Goal: Transaction & Acquisition: Subscribe to service/newsletter

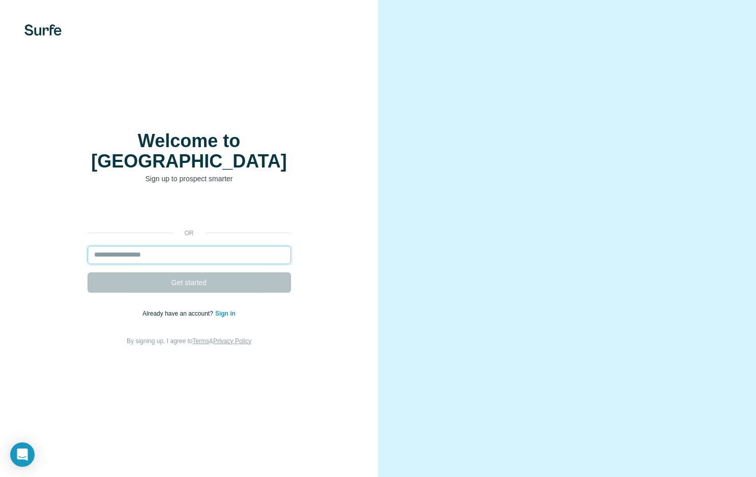
click at [194, 246] on input "email" at bounding box center [188, 255] width 203 height 18
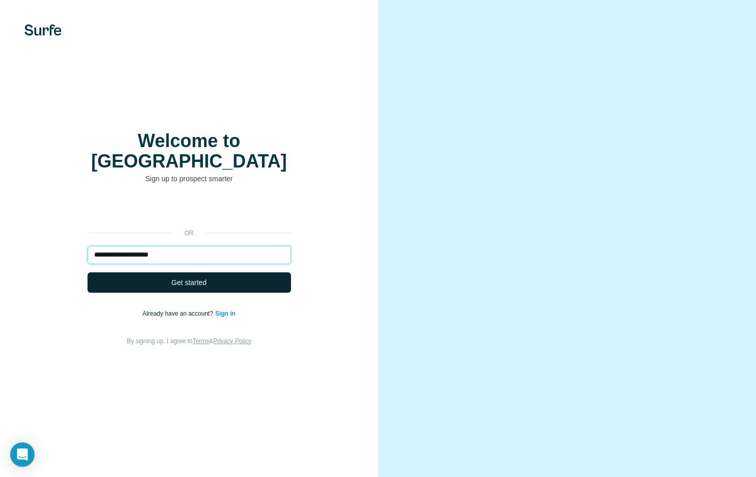
type input "**********"
click at [187, 277] on span "Get started" at bounding box center [188, 282] width 35 height 10
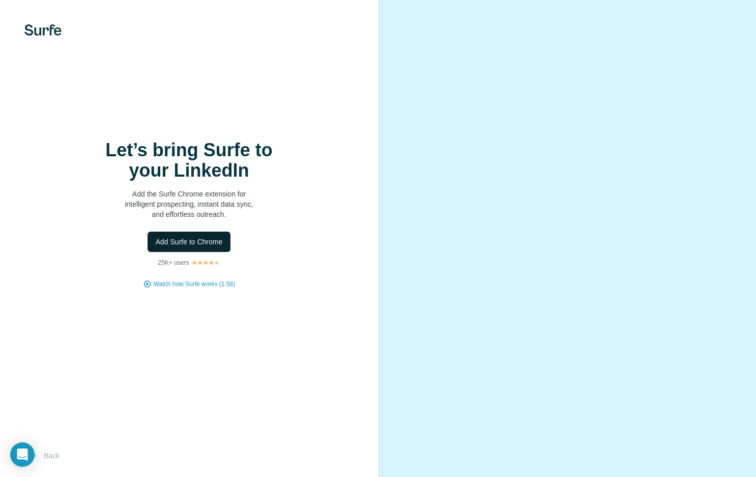
click at [194, 244] on span "Add Surfe to Chrome" at bounding box center [189, 241] width 67 height 10
click at [198, 242] on span "Add Surfe to Chrome" at bounding box center [189, 241] width 67 height 10
click at [198, 240] on span "Add Surfe to Chrome" at bounding box center [189, 241] width 67 height 10
click at [283, 28] on div at bounding box center [189, 29] width 378 height 11
click at [191, 242] on span "Add Surfe to Chrome" at bounding box center [189, 241] width 67 height 10
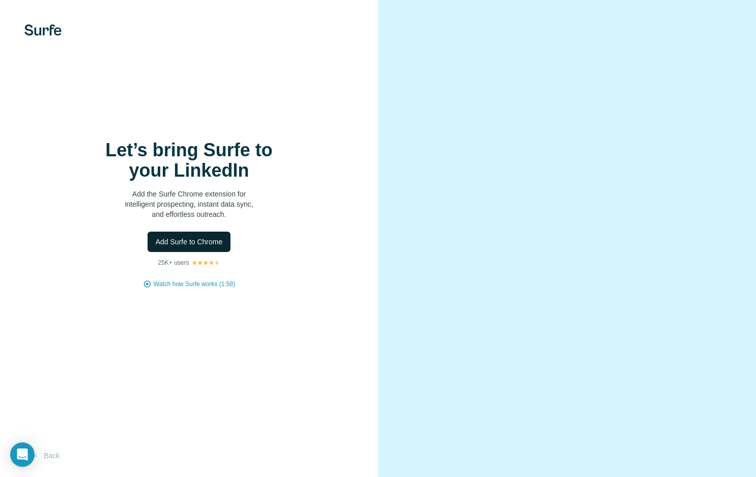
click at [187, 242] on span "Add Surfe to Chrome" at bounding box center [189, 241] width 67 height 10
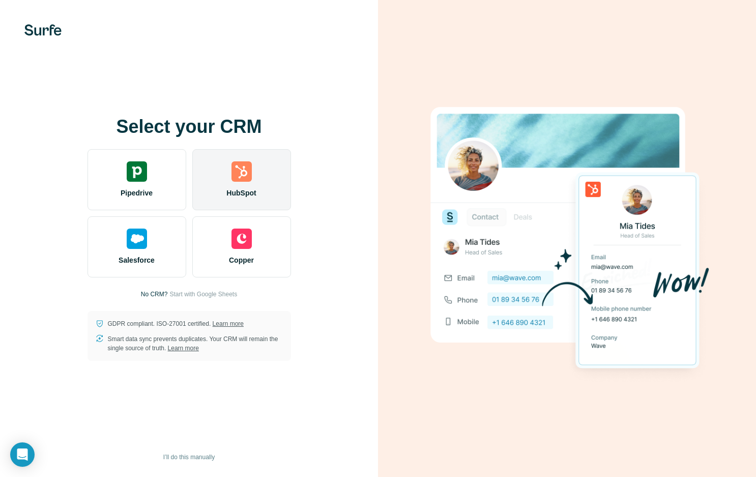
click at [249, 182] on div "HubSpot" at bounding box center [241, 179] width 99 height 61
